Goal: Information Seeking & Learning: Find specific fact

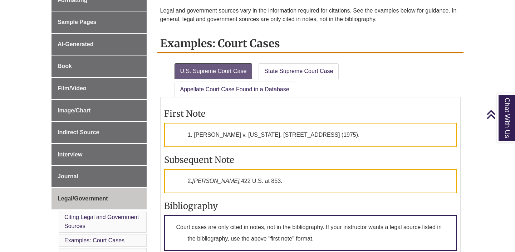
scroll to position [222, 0]
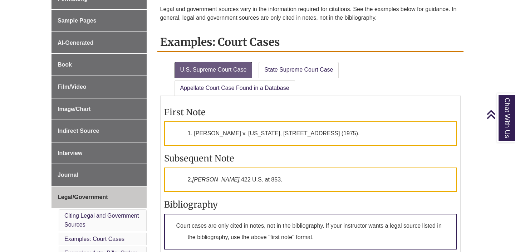
click at [206, 180] on em "[PERSON_NAME]," at bounding box center [217, 179] width 49 height 6
click at [332, 192] on div "First Note 1. [PERSON_NAME] v. [US_STATE], [STREET_ADDRESS] (1975). Subsequent …" at bounding box center [310, 205] width 293 height 212
click at [203, 130] on p "1. [PERSON_NAME] v. [US_STATE], [STREET_ADDRESS] (1975)." at bounding box center [310, 133] width 293 height 24
drag, startPoint x: 203, startPoint y: 130, endPoint x: 256, endPoint y: 130, distance: 53.3
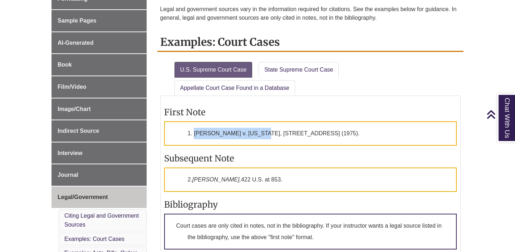
click at [256, 130] on p "1. [PERSON_NAME] v. [US_STATE], [STREET_ADDRESS] (1975)." at bounding box center [310, 133] width 293 height 24
click at [271, 130] on p "1. [PERSON_NAME] v. [US_STATE], [STREET_ADDRESS] (1975)." at bounding box center [310, 133] width 293 height 24
click at [354, 74] on ul "U.S. Supreme Court Case State Supreme Court Case Appellate Court Case Found in …" at bounding box center [310, 77] width 301 height 37
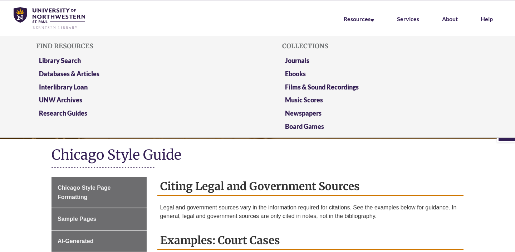
scroll to position [90, 0]
